Goal: Transaction & Acquisition: Purchase product/service

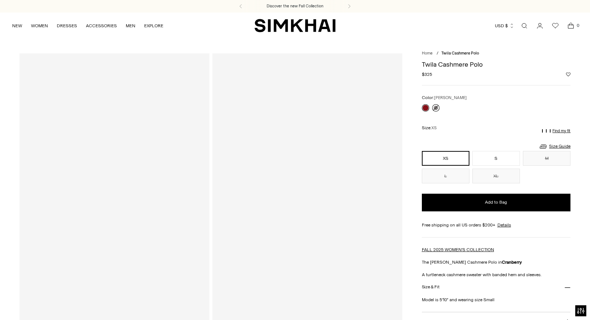
click at [436, 108] on link at bounding box center [435, 107] width 7 height 7
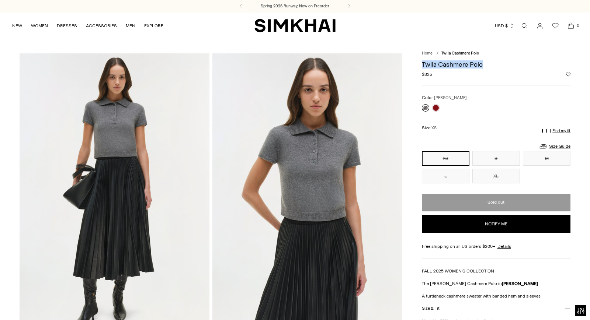
drag, startPoint x: 488, startPoint y: 66, endPoint x: 420, endPoint y: 63, distance: 68.3
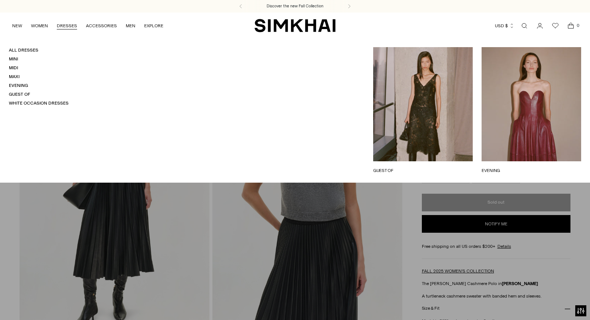
click at [74, 24] on link "DRESSES" at bounding box center [67, 26] width 20 height 16
